Goal: Information Seeking & Learning: Learn about a topic

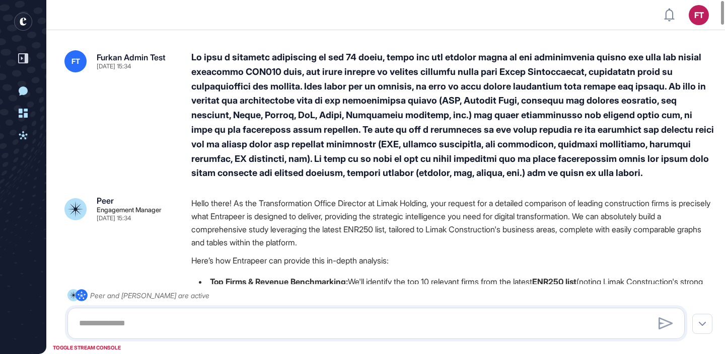
click at [378, 62] on div at bounding box center [453, 115] width 524 height 130
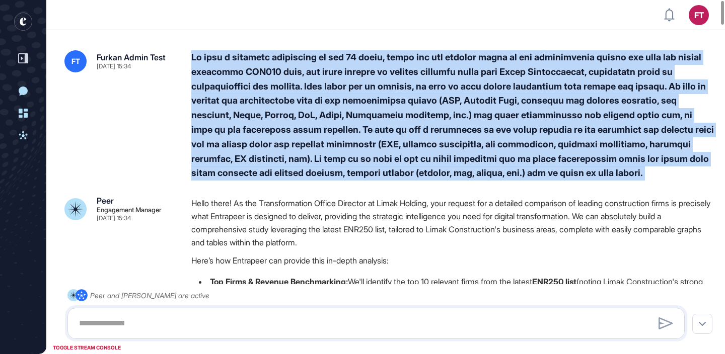
copy div "We want a detailed comparison of top 10 firms, which are the leading firms in t…"
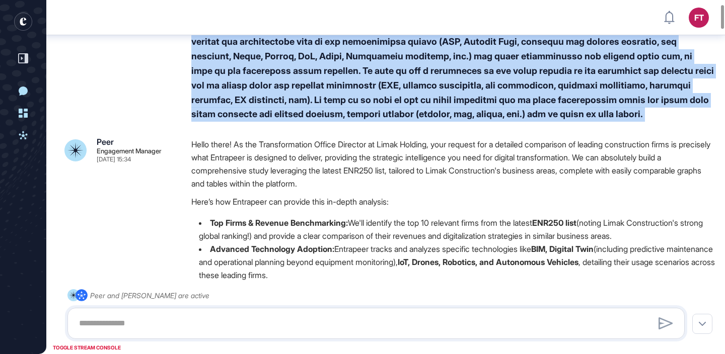
scroll to position [64, 0]
click at [274, 97] on div at bounding box center [453, 56] width 524 height 130
copy div "We want a detailed comparison of top 10 firms, which are the leading firms in t…"
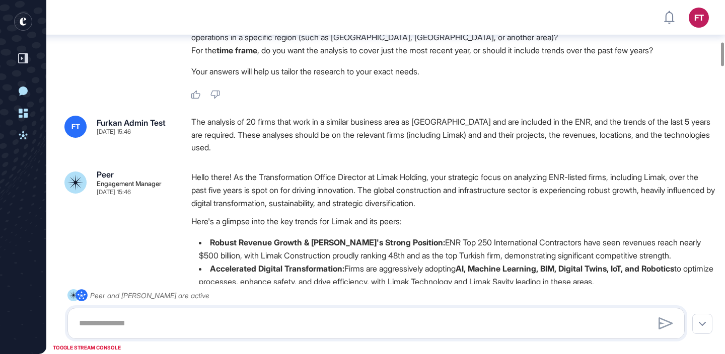
scroll to position [634, 0]
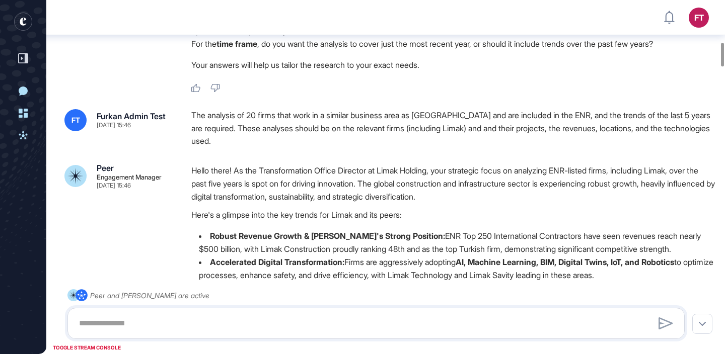
click at [292, 126] on div "The analysis of 20 firms that work in a similar business area as [GEOGRAPHIC_DA…" at bounding box center [453, 128] width 524 height 39
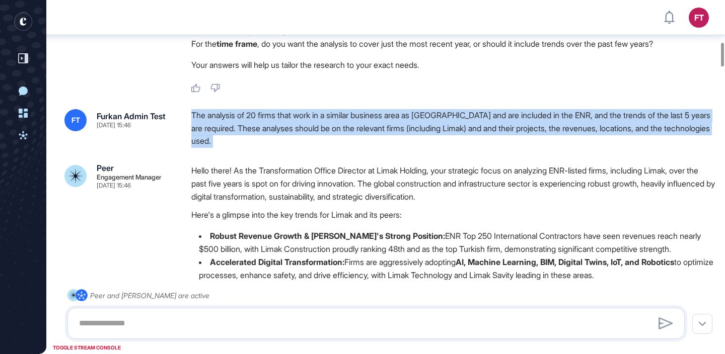
copy div "The analysis of 20 firms that work in a similar business area as [GEOGRAPHIC_DA…"
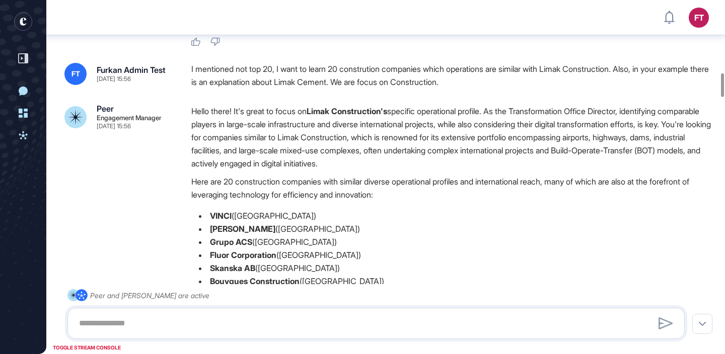
scroll to position [1107, 0]
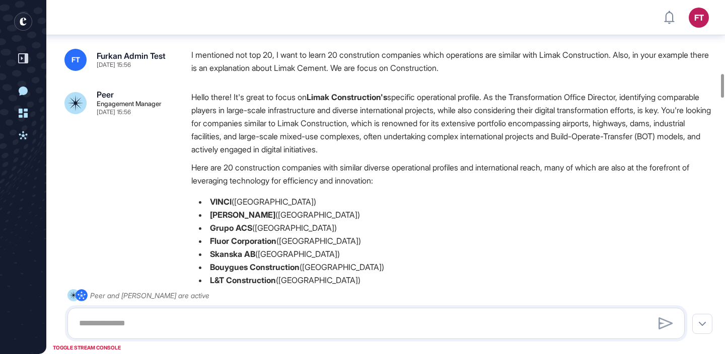
click at [354, 75] on div "I mentioned not top 20, I want to learn 20 constrution companies which operatio…" at bounding box center [453, 62] width 524 height 26
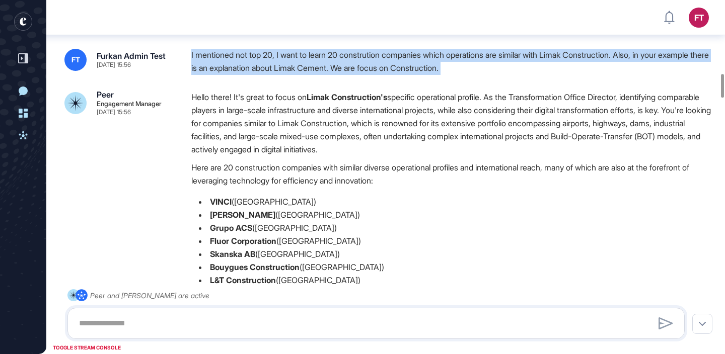
copy div "I mentioned not top 20, I want to learn 20 constrution companies which operatio…"
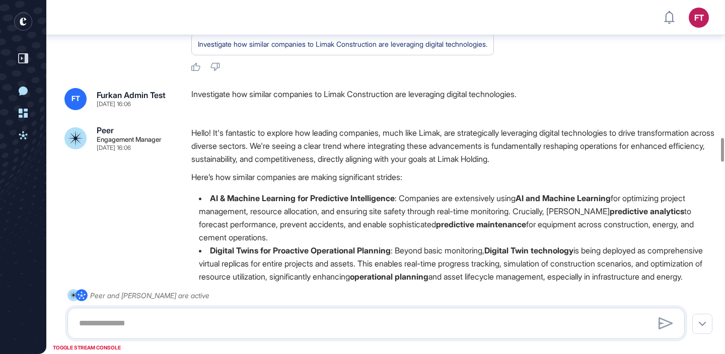
scroll to position [2057, 0]
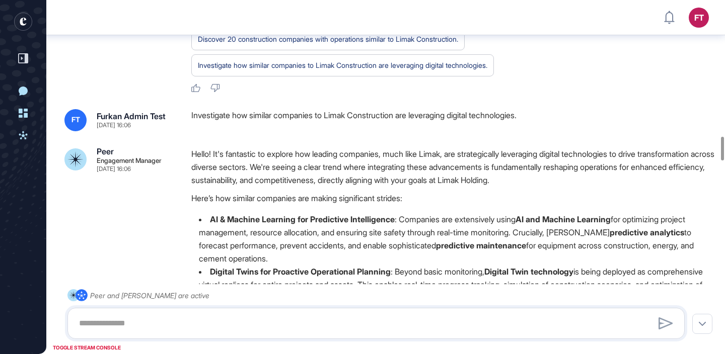
click at [336, 131] on div "Investigate how similar companies to Limak Construction are leveraging digital …" at bounding box center [453, 120] width 524 height 22
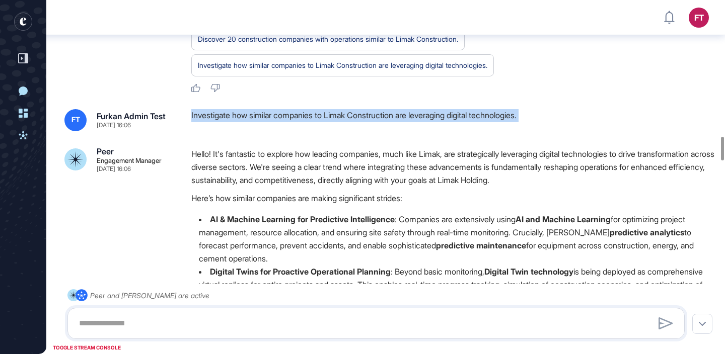
copy div "Investigate how similar companies to Limak Construction are leveraging digital …"
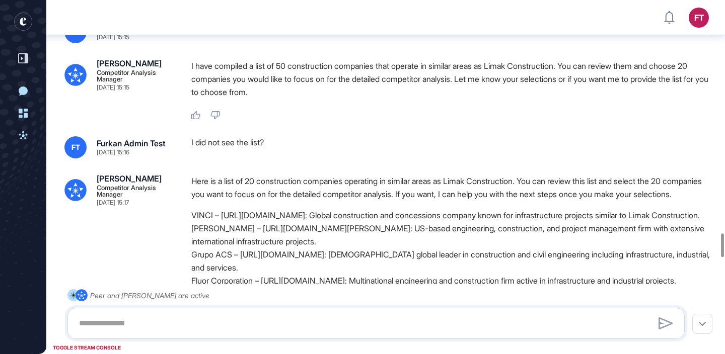
scroll to position [3523, 0]
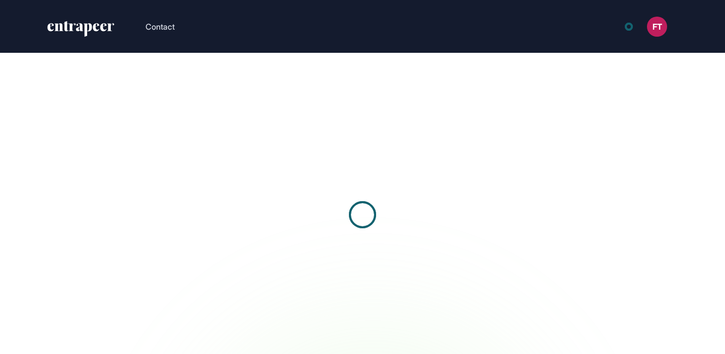
scroll to position [1, 1]
